Goal: Communication & Community: Answer question/provide support

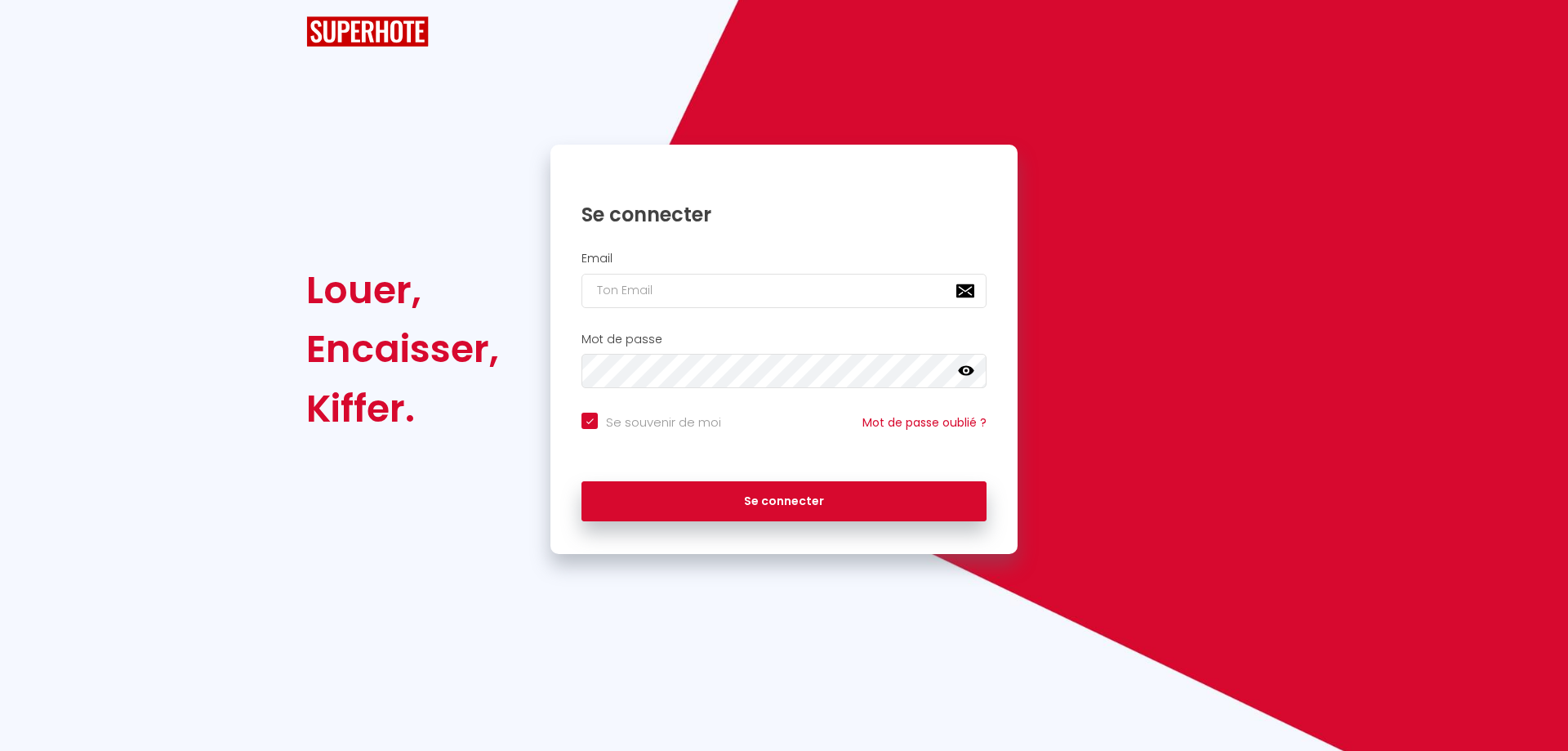
checkbox input "true"
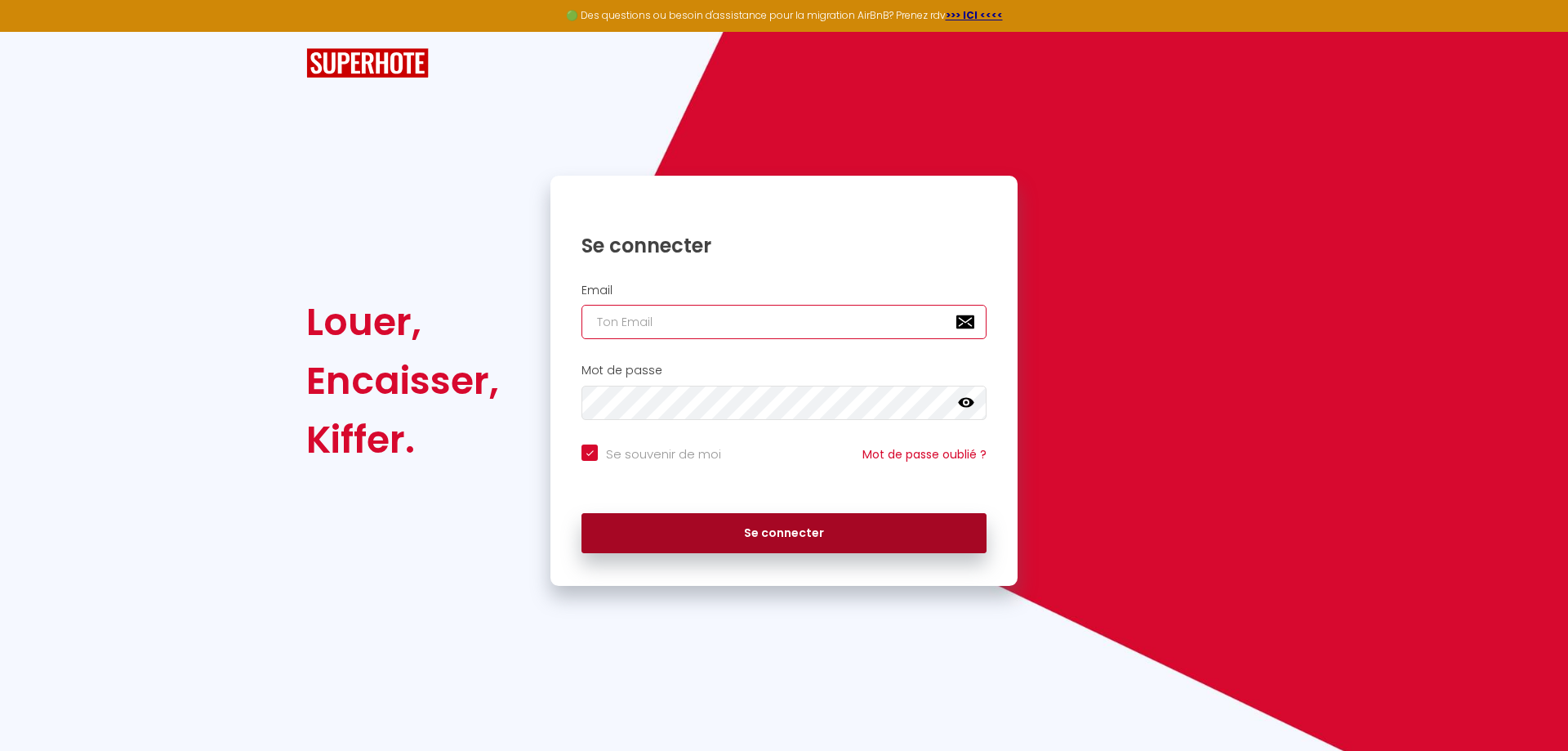
type input "[EMAIL_ADDRESS][DOMAIN_NAME]"
click at [729, 536] on button "Se connecter" at bounding box center [784, 533] width 405 height 41
checkbox input "true"
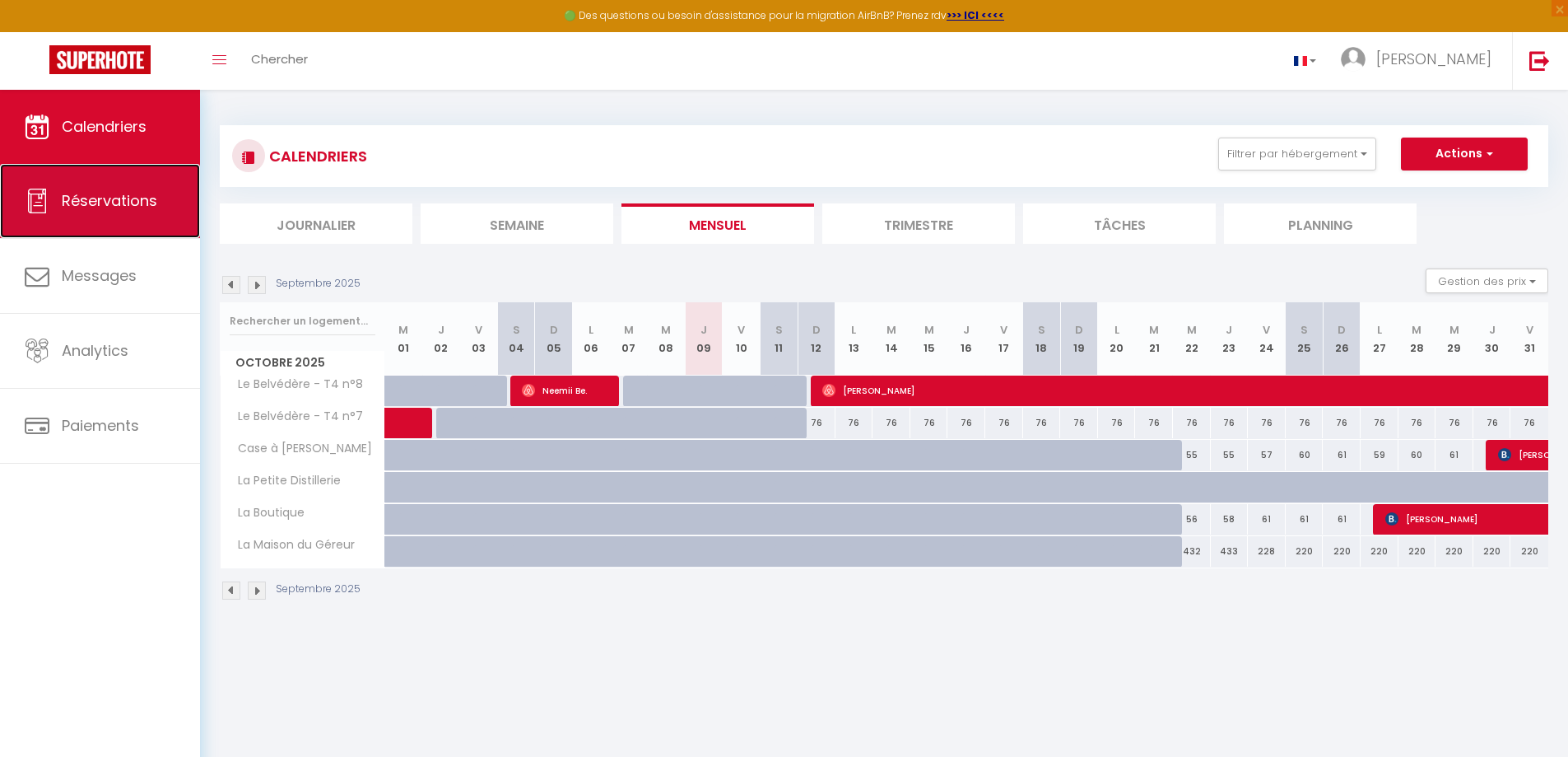
click at [151, 193] on span "Réservations" at bounding box center [109, 200] width 95 height 21
select select "not_cancelled"
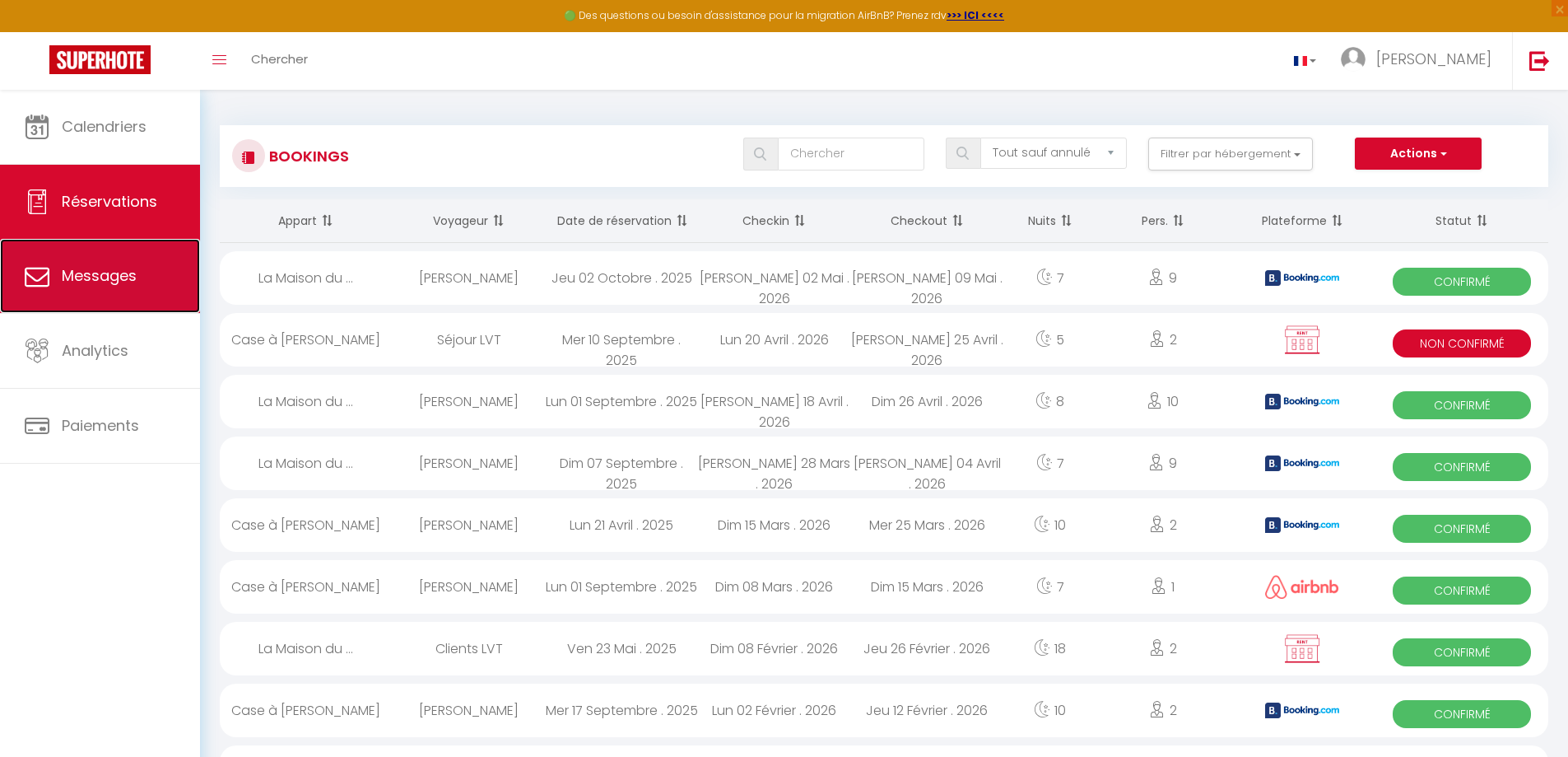
click at [69, 277] on span "Messages" at bounding box center [98, 276] width 75 height 21
select select "message"
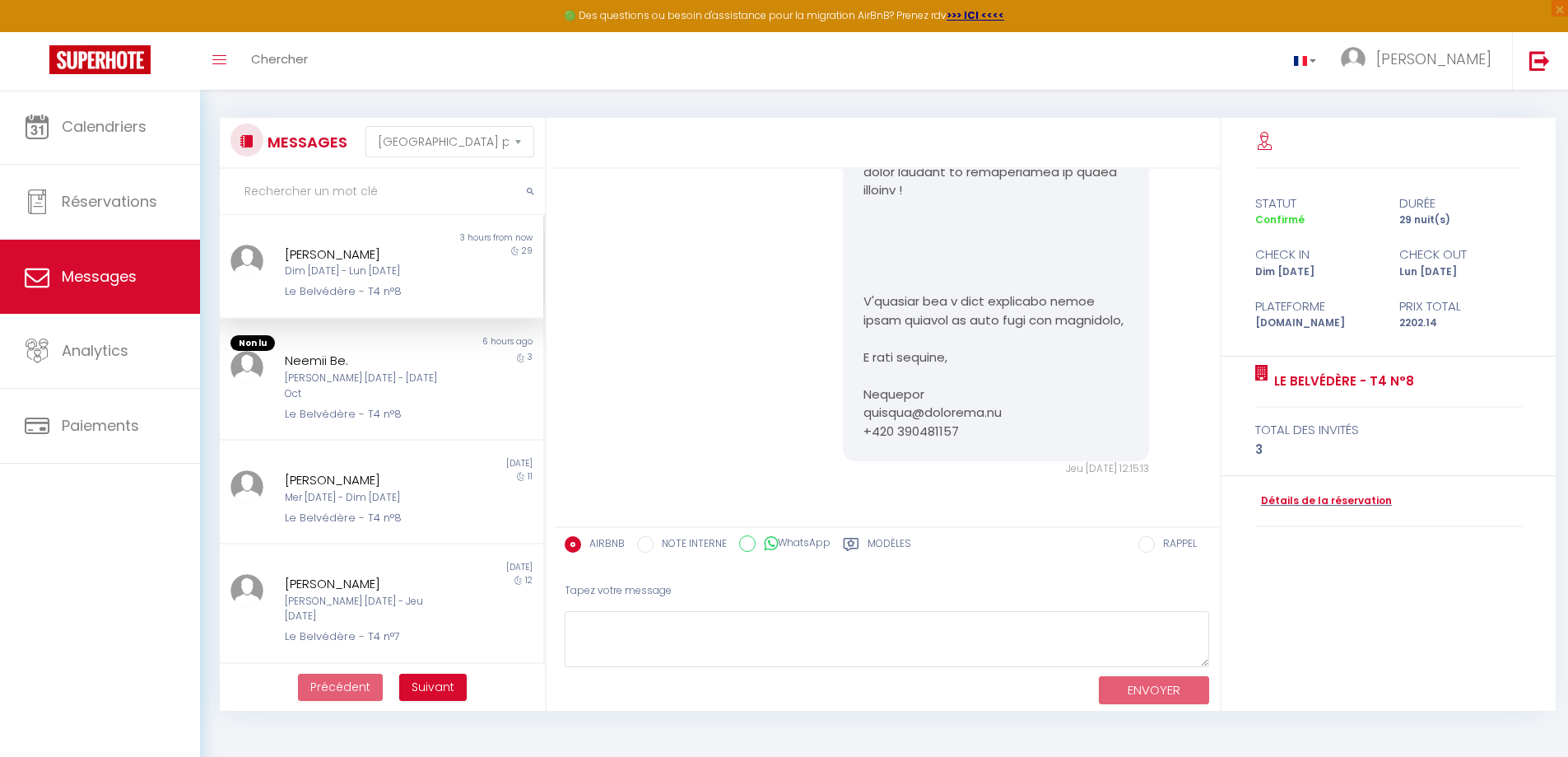
scroll to position [2715, 0]
click at [331, 273] on div "Dim [DATE] - Lun [DATE]" at bounding box center [368, 271] width 167 height 16
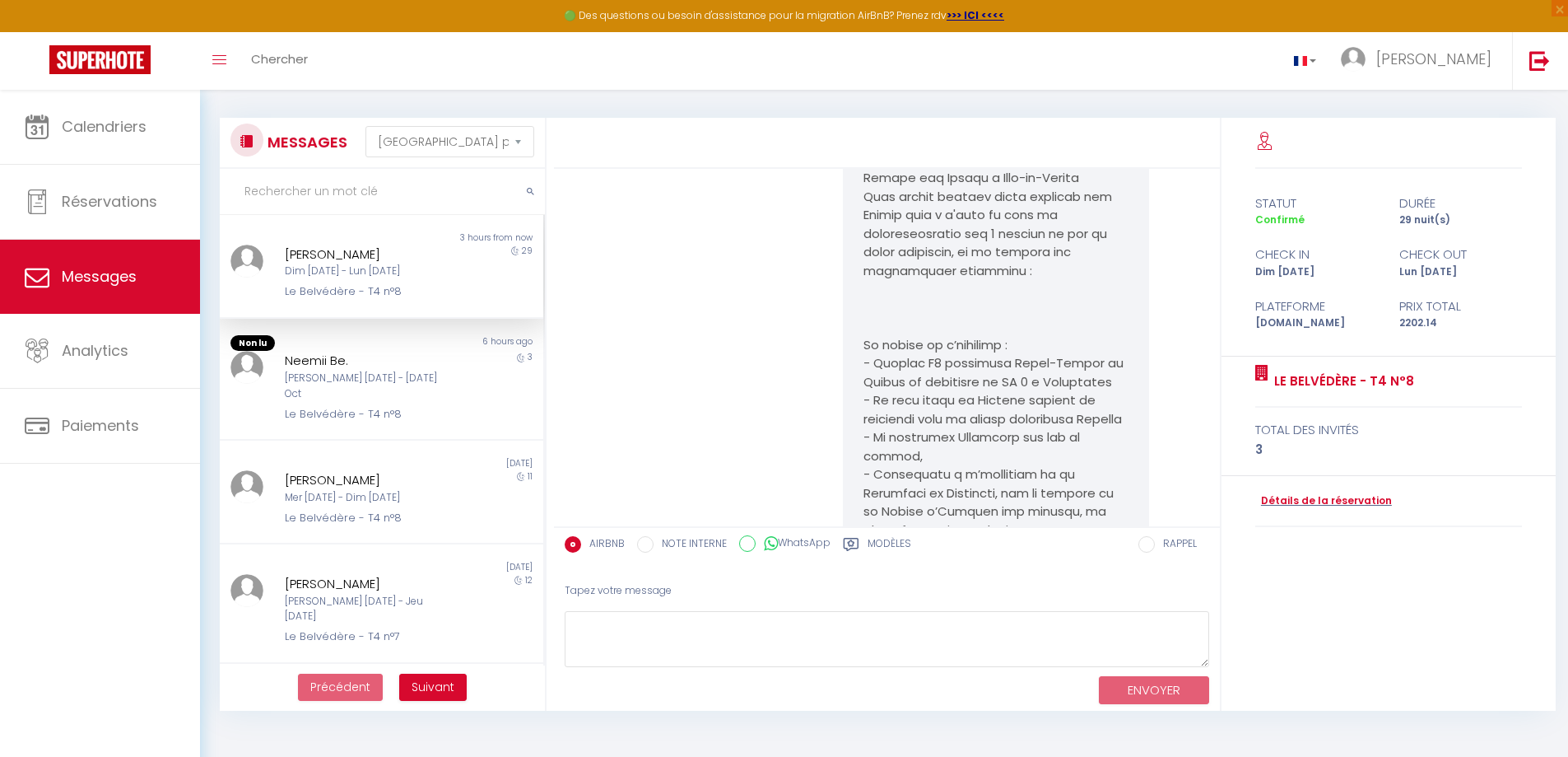
scroll to position [1883, 0]
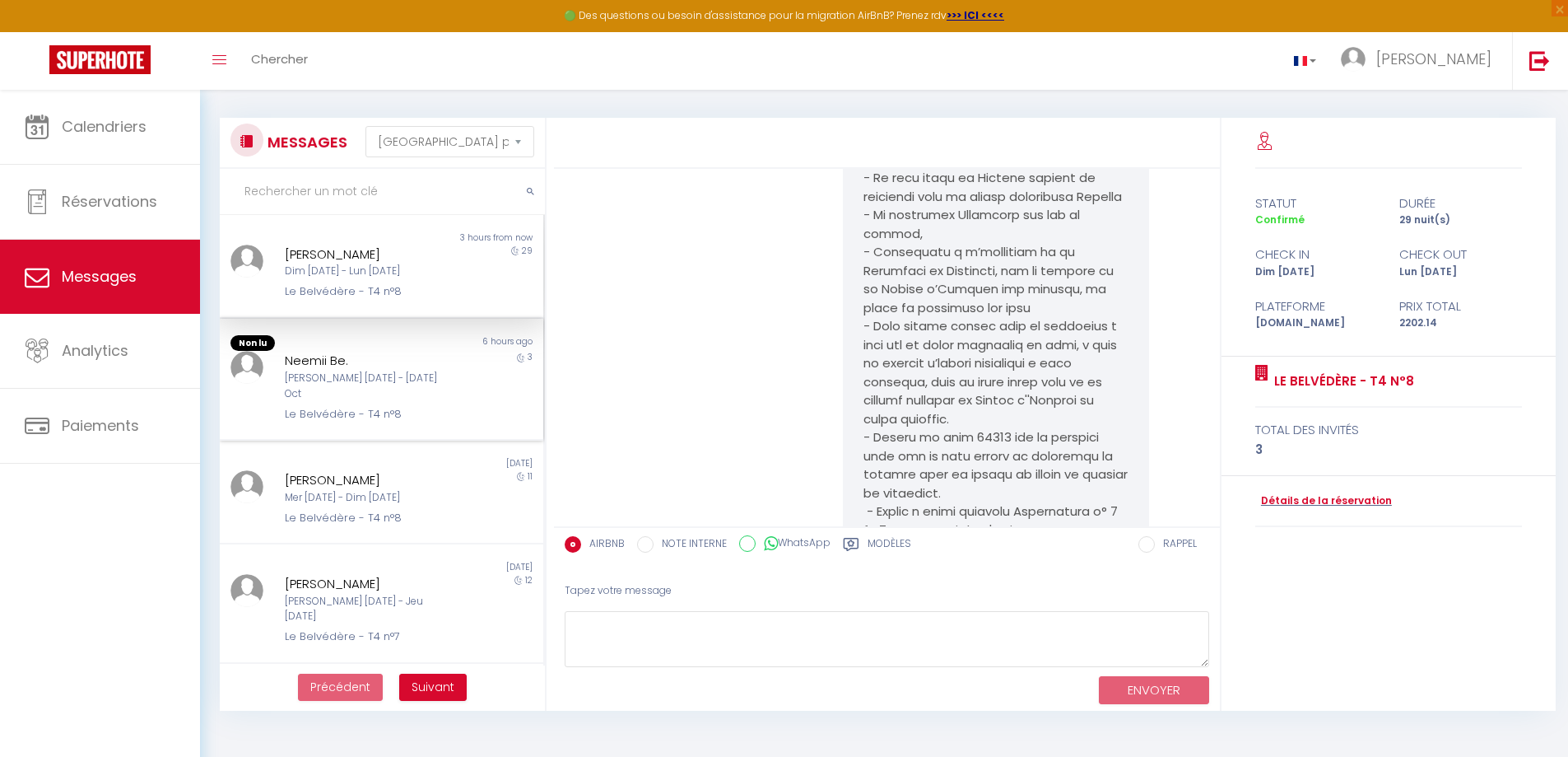
click at [314, 353] on div "Neemii Be." at bounding box center [368, 360] width 167 height 20
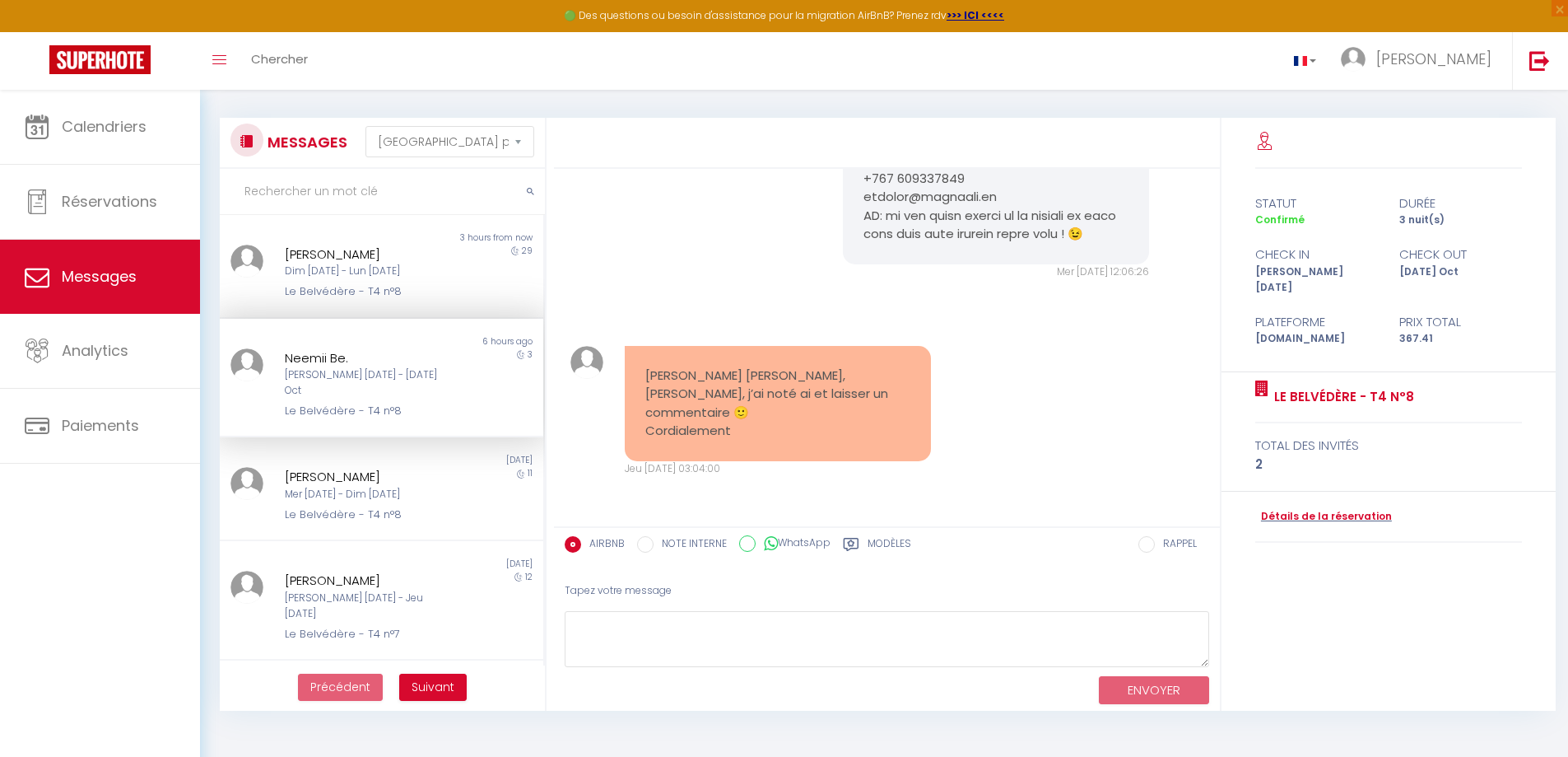
scroll to position [10123, 0]
click at [432, 490] on div "[PERSON_NAME] Mer [DATE] - Dim [DATE] Le Belvédère - T4 n°8" at bounding box center [367, 494] width 189 height 56
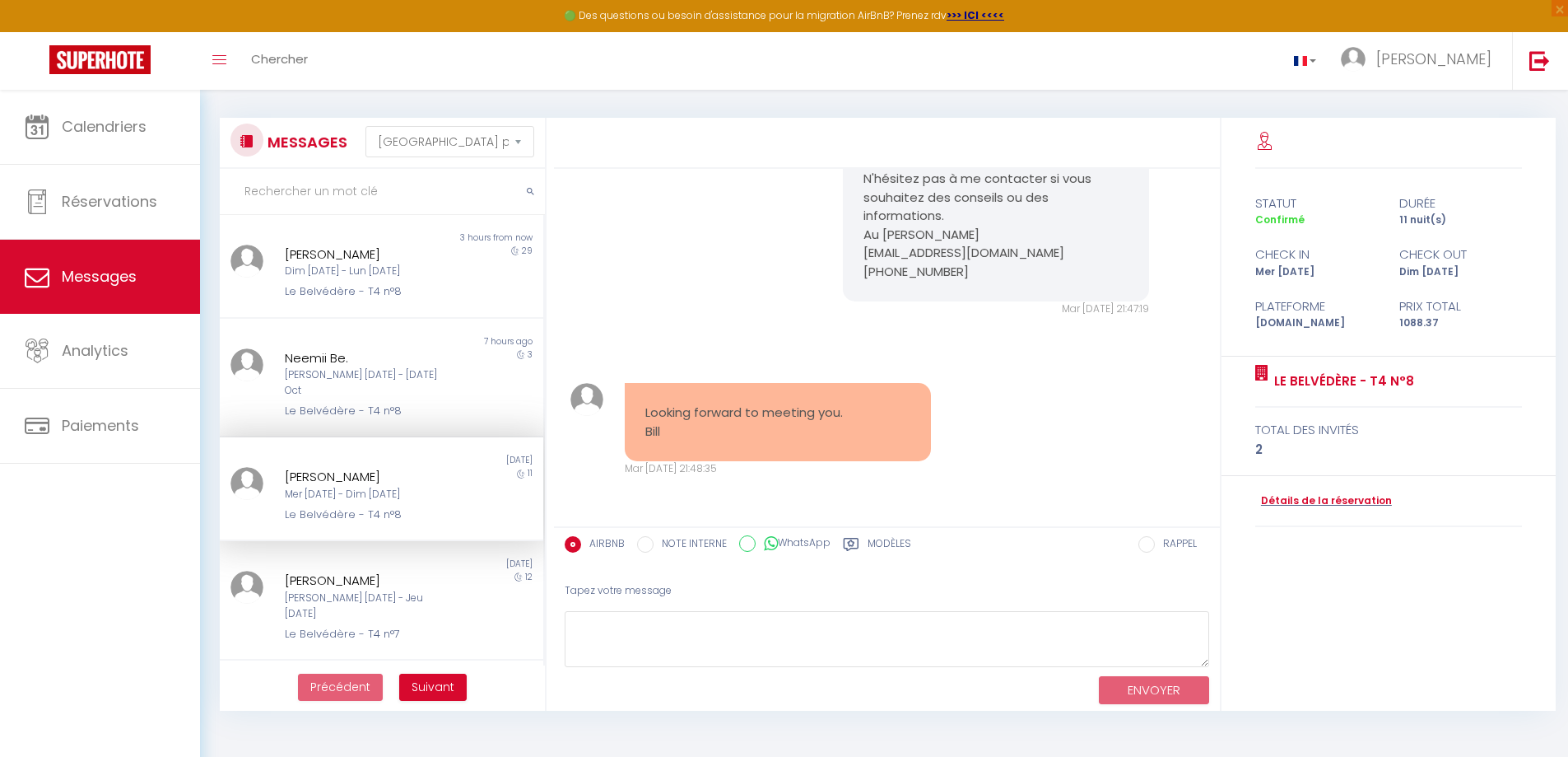
scroll to position [477, 0]
click at [433, 574] on div "[PERSON_NAME]" at bounding box center [368, 580] width 167 height 20
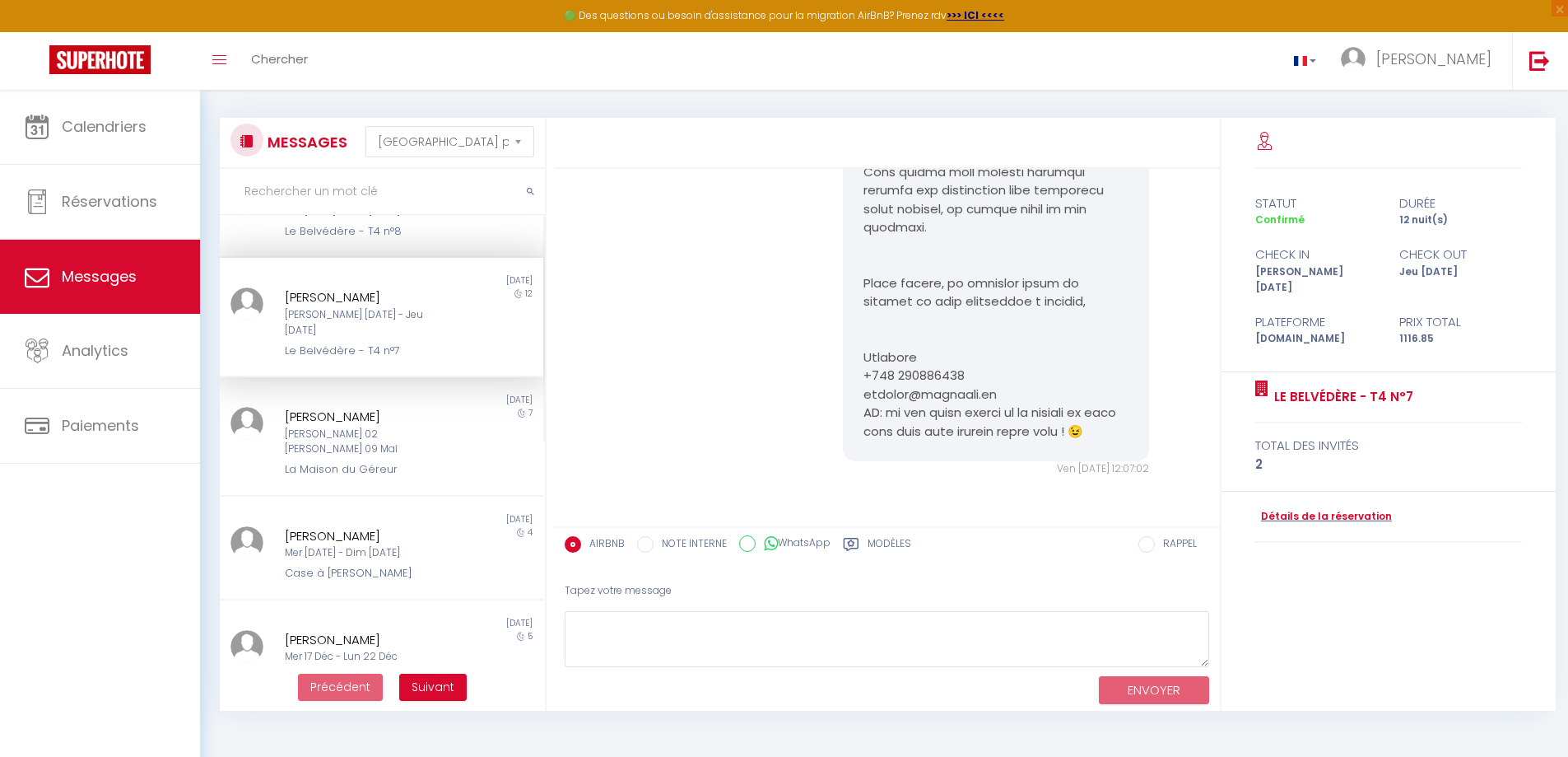
scroll to position [285, 0]
